Goal: Find contact information: Find contact information

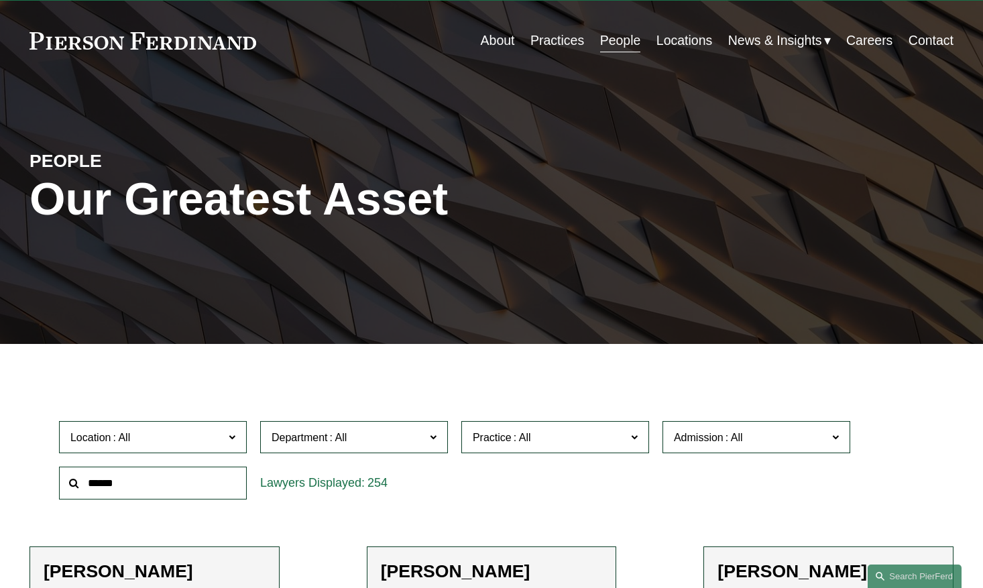
scroll to position [38, 0]
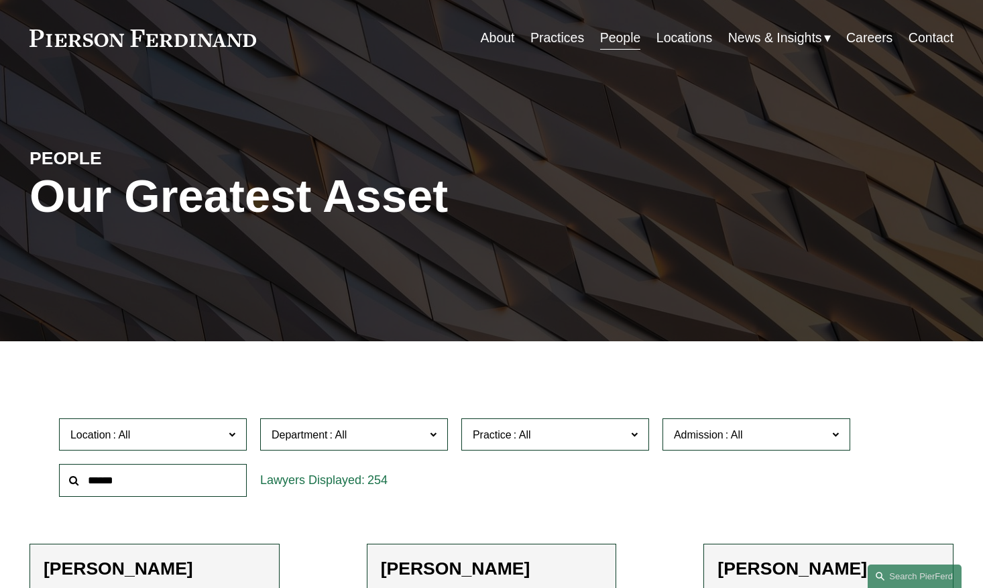
click at [133, 489] on input "text" at bounding box center [153, 480] width 188 height 33
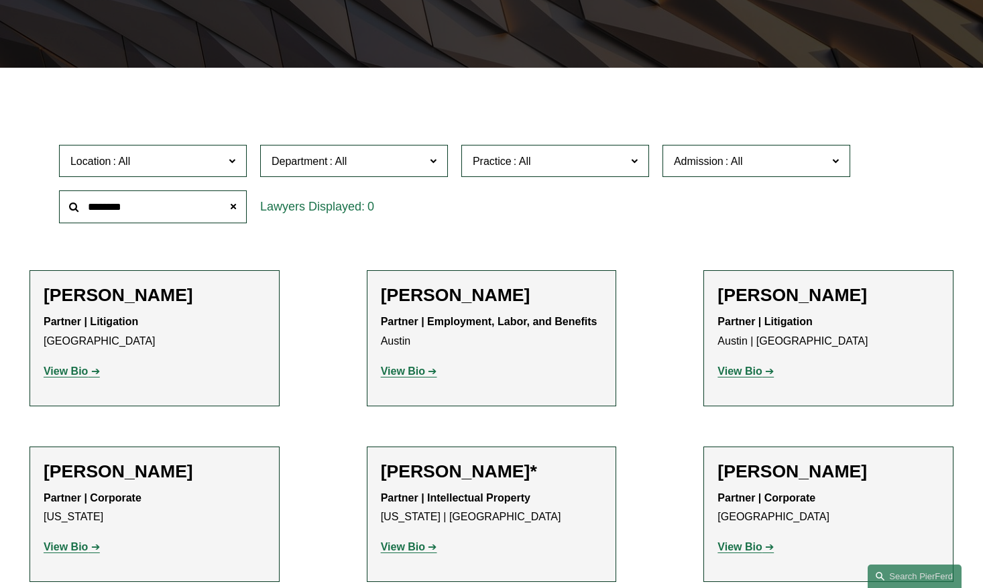
scroll to position [307, 0]
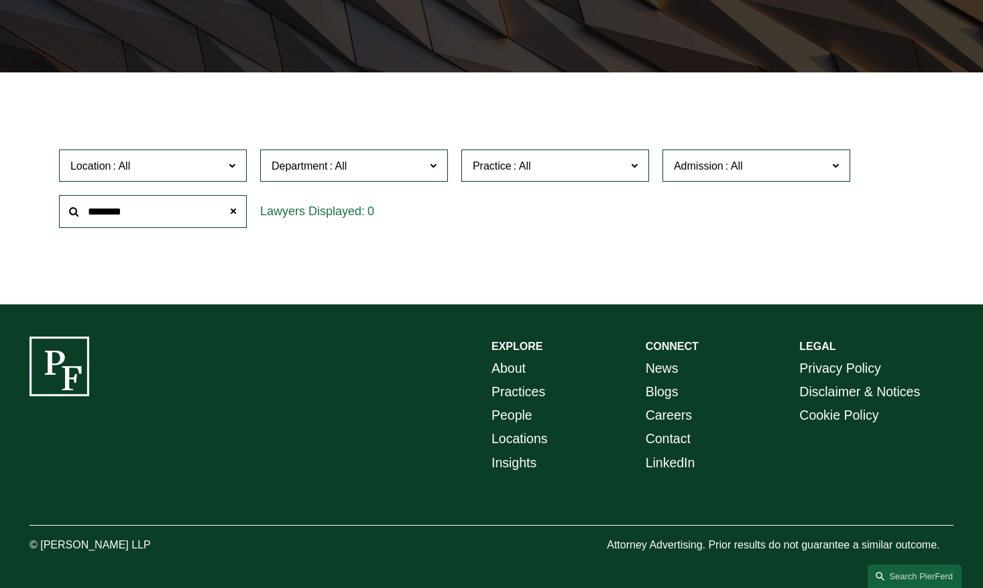
drag, startPoint x: 178, startPoint y: 209, endPoint x: 45, endPoint y: 194, distance: 133.5
click at [45, 194] on div "Location All [GEOGRAPHIC_DATA] [GEOGRAPHIC_DATA] [GEOGRAPHIC_DATA] [GEOGRAPHIC_…" at bounding box center [492, 189] width 924 height 92
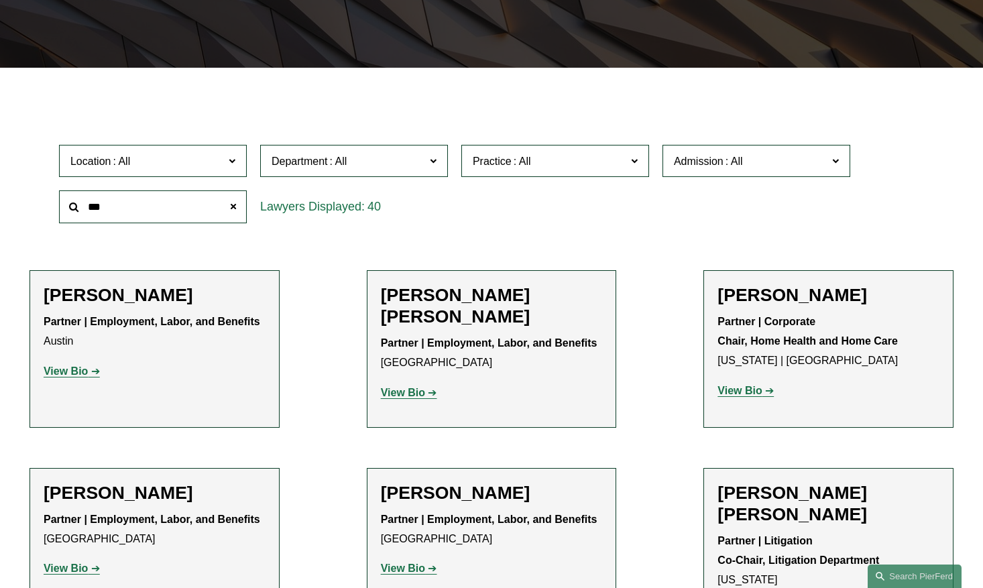
click at [190, 201] on input "***" at bounding box center [153, 206] width 188 height 33
type input "****"
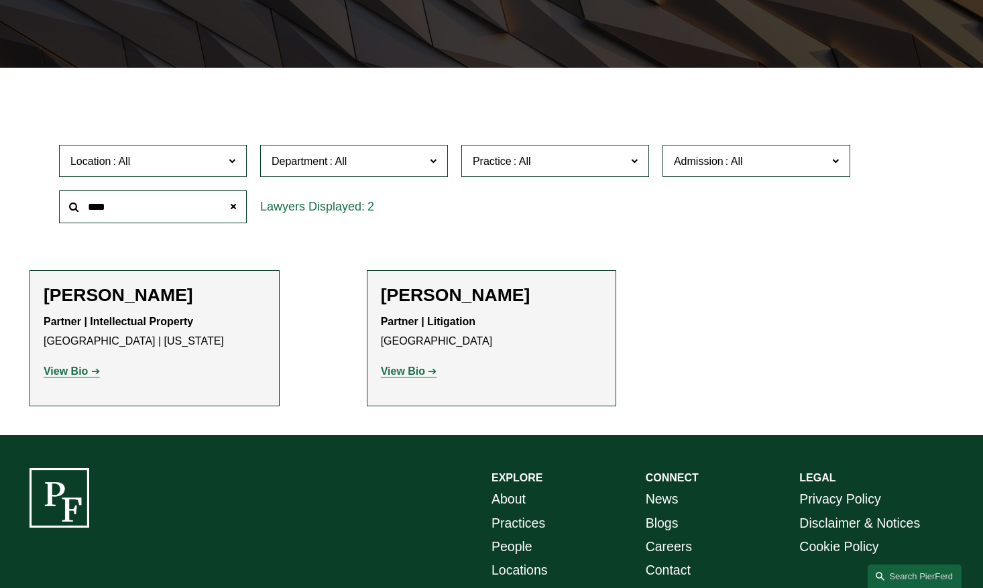
click at [80, 375] on strong "View Bio" at bounding box center [66, 371] width 44 height 11
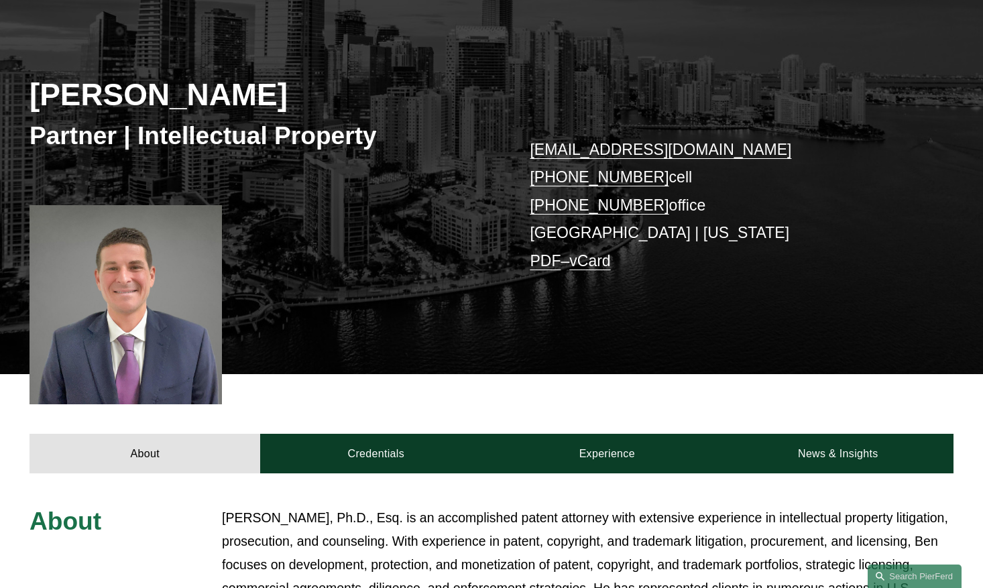
scroll to position [170, 0]
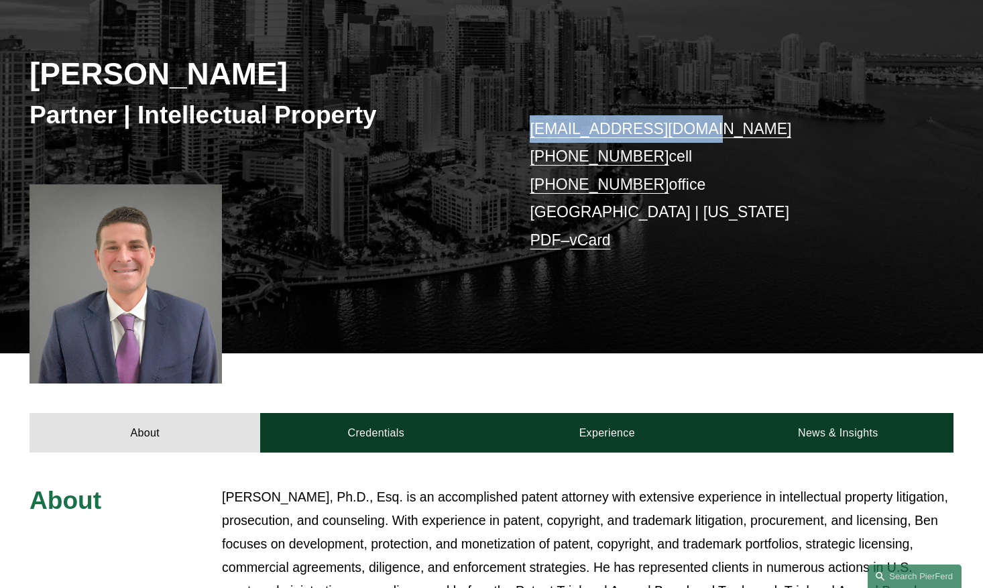
drag, startPoint x: 524, startPoint y: 130, endPoint x: 700, endPoint y: 136, distance: 176.5
click at [700, 136] on div "Benjamin I. Dach Partner | Intellectual Property ben.dach@pierferd.com +1.917.8…" at bounding box center [491, 165] width 983 height 378
copy link "ben.dach@pierferd.com"
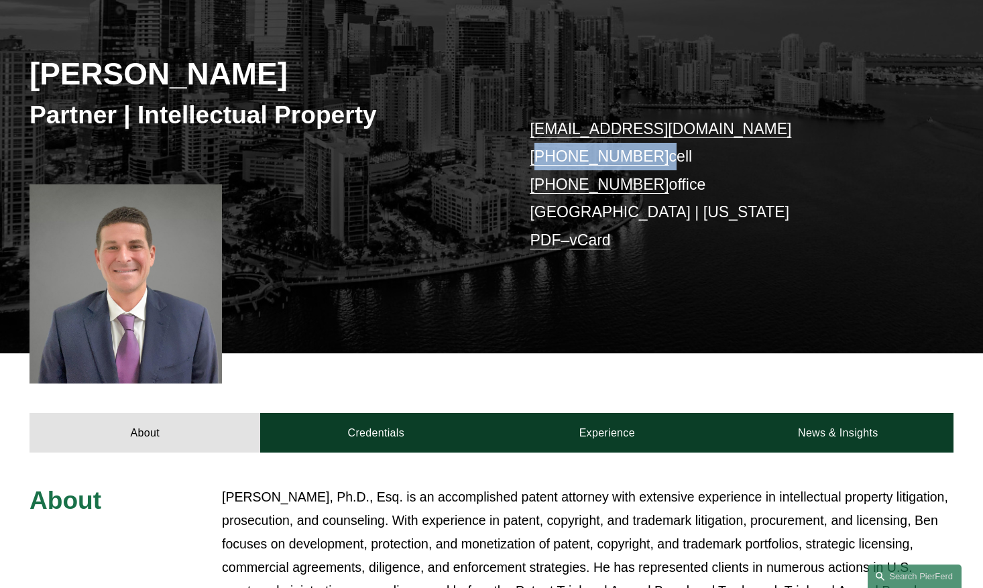
drag, startPoint x: 651, startPoint y: 160, endPoint x: 541, endPoint y: 159, distance: 110.0
click at [541, 159] on p "ben.dach@pierferd.com +1.917.805.5480 cell +1.305.786.6770 office Miami | New Y…" at bounding box center [722, 184] width 385 height 139
copy p "1.917.805.5480"
drag, startPoint x: 649, startPoint y: 187, endPoint x: 543, endPoint y: 188, distance: 106.0
click at [543, 188] on p "ben.dach@pierferd.com +1.917.805.5480 cell +1.305.786.6770 office Miami | New Y…" at bounding box center [722, 184] width 385 height 139
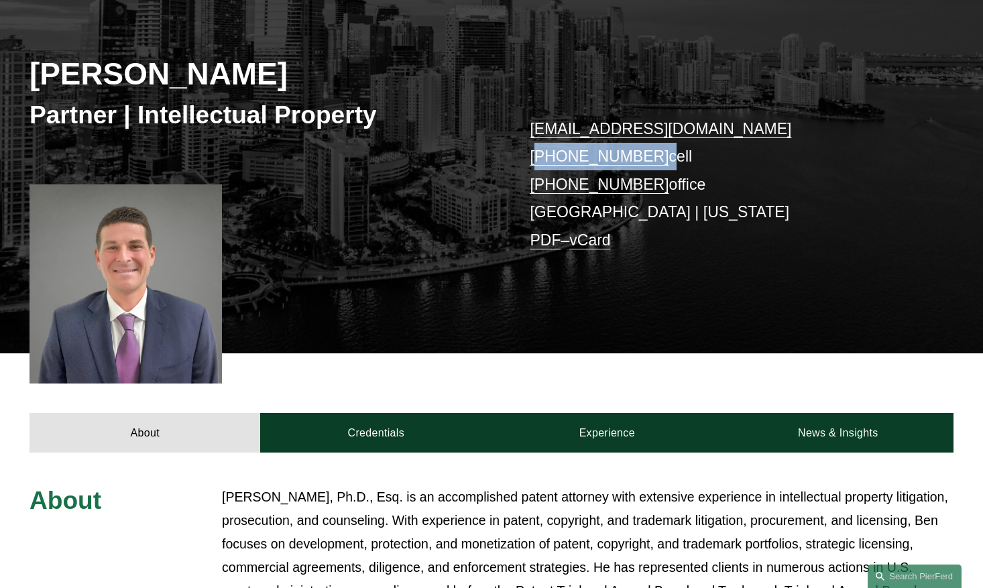
copy link "1.305.786.6770"
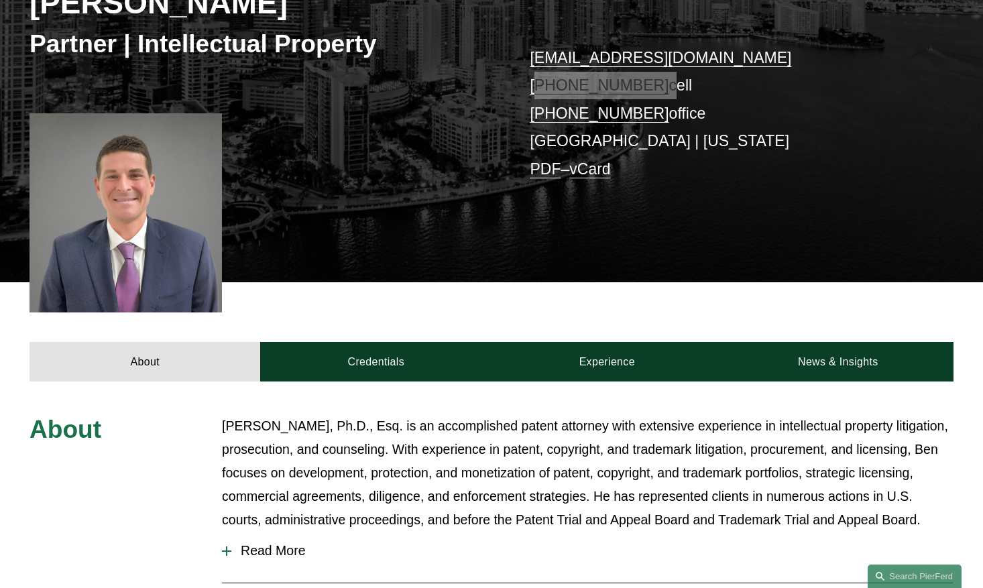
scroll to position [242, 0]
